Goal: Information Seeking & Learning: Learn about a topic

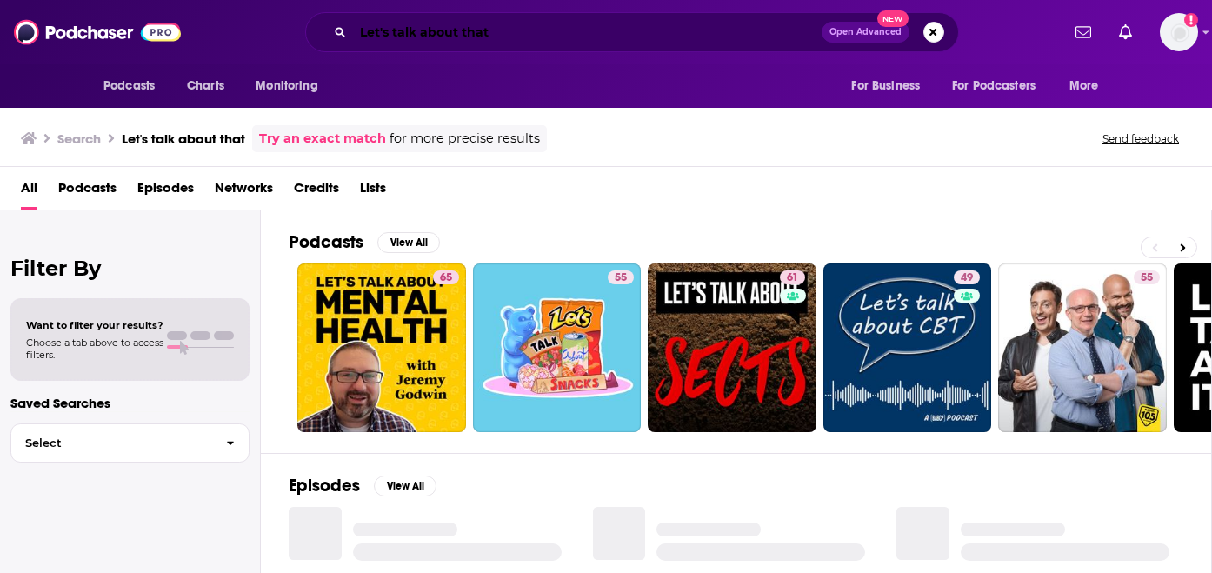
click at [570, 40] on input "Let's talk about that" at bounding box center [587, 32] width 468 height 28
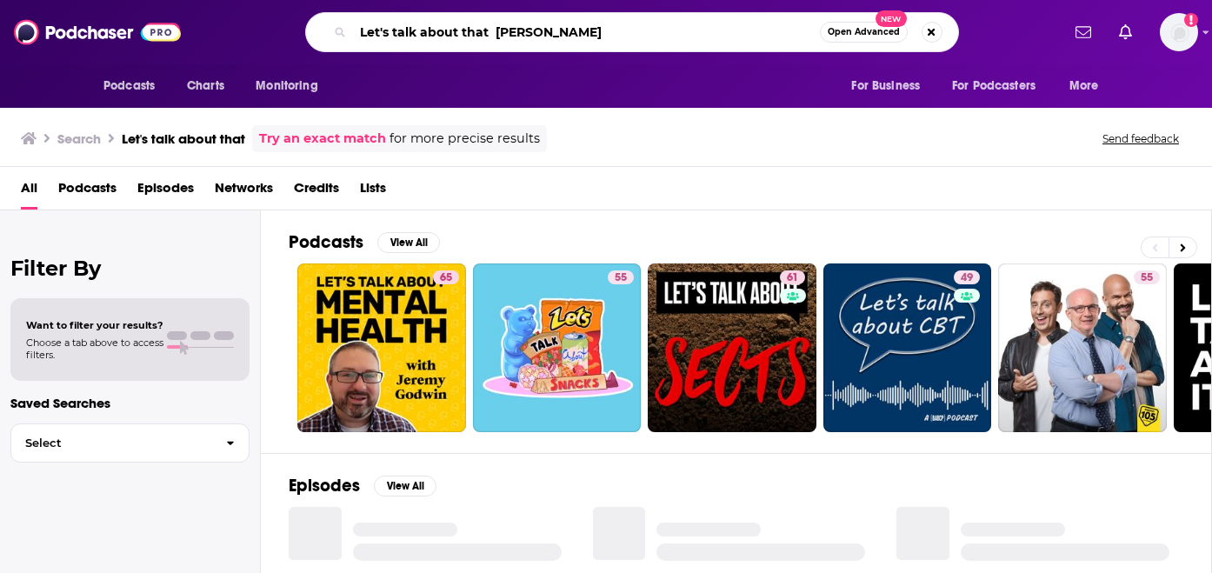
type input "Let's talk about that [PERSON_NAME]"
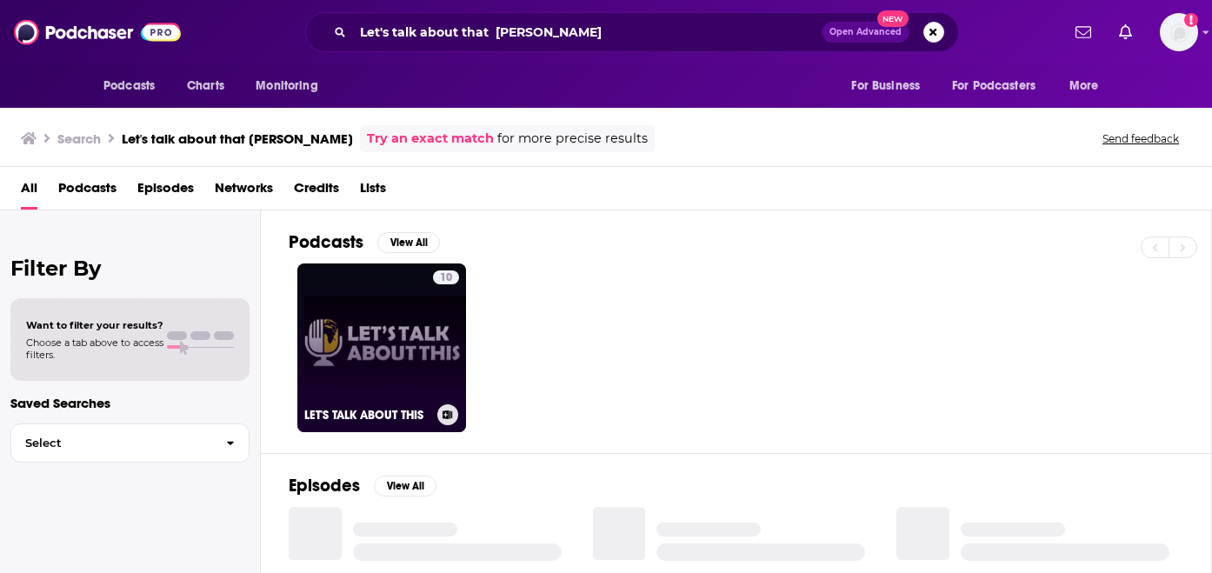
click at [399, 298] on link "10 LET'S TALK ABOUT THIS" at bounding box center [381, 347] width 169 height 169
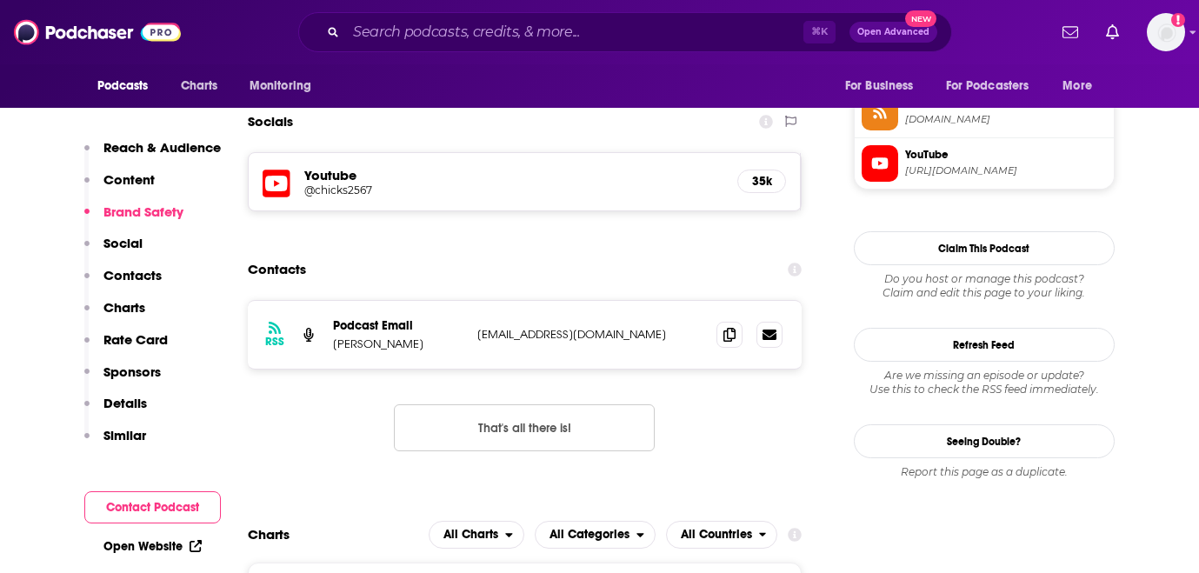
scroll to position [1463, 0]
